Goal: Find specific fact: Find specific fact

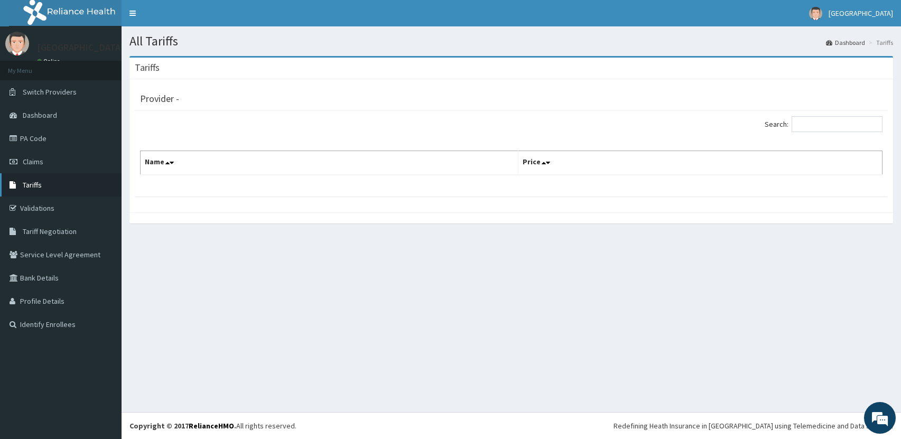
click at [31, 182] on span "Tariffs" at bounding box center [32, 185] width 19 height 10
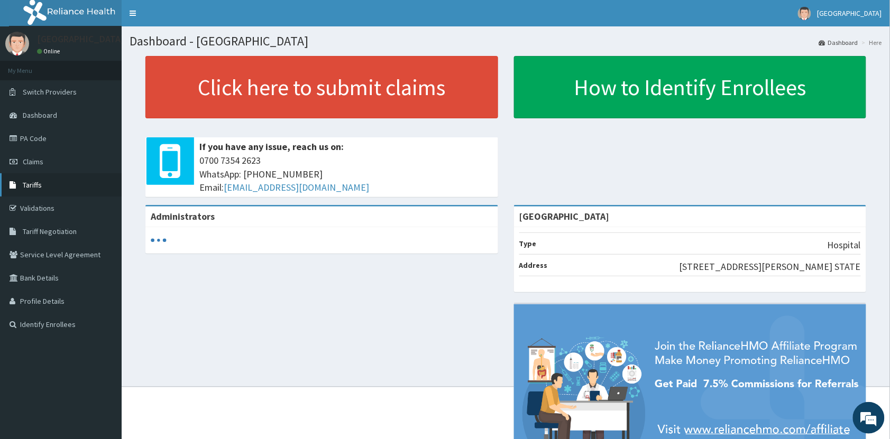
click at [38, 183] on span "Tariffs" at bounding box center [32, 185] width 19 height 10
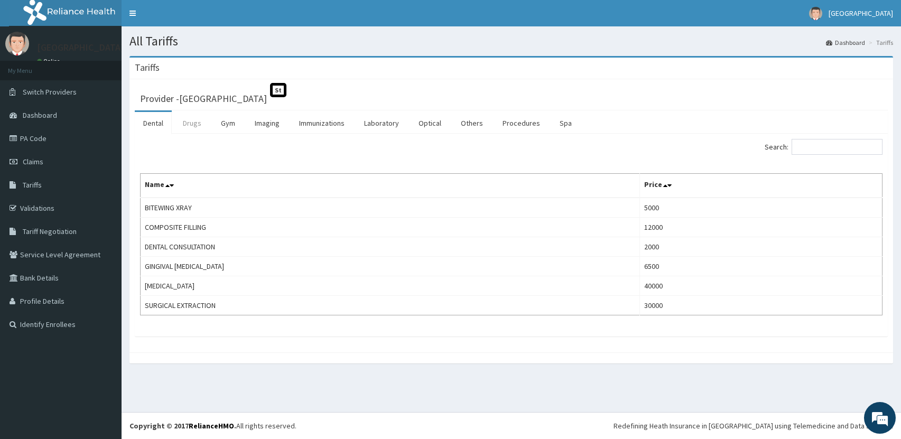
click at [184, 127] on link "Drugs" at bounding box center [191, 123] width 35 height 22
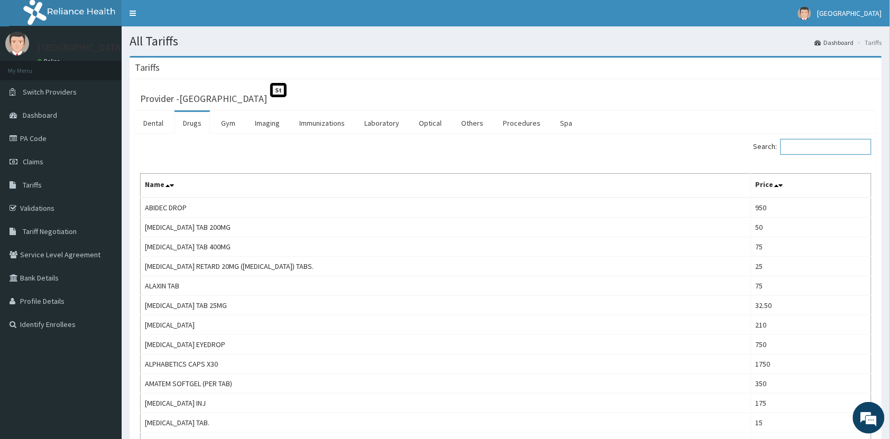
click at [815, 153] on input "Search:" at bounding box center [825, 147] width 91 height 16
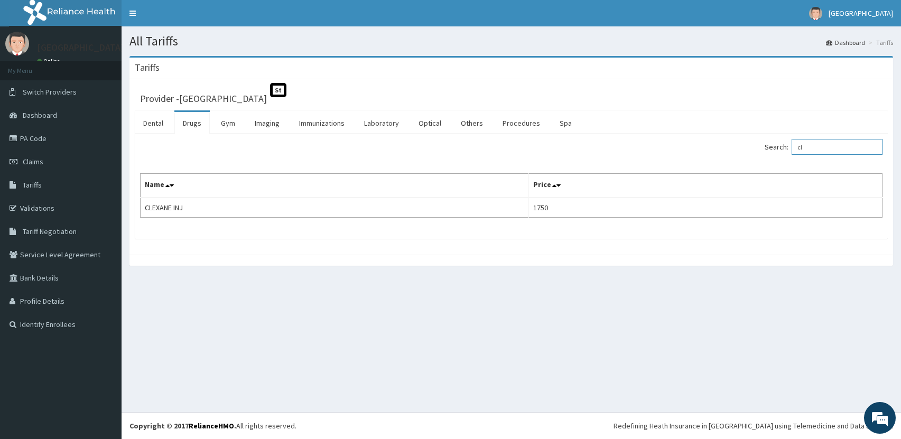
type input "c"
type input "e"
type input "clexa"
